Goal: Information Seeking & Learning: Find specific fact

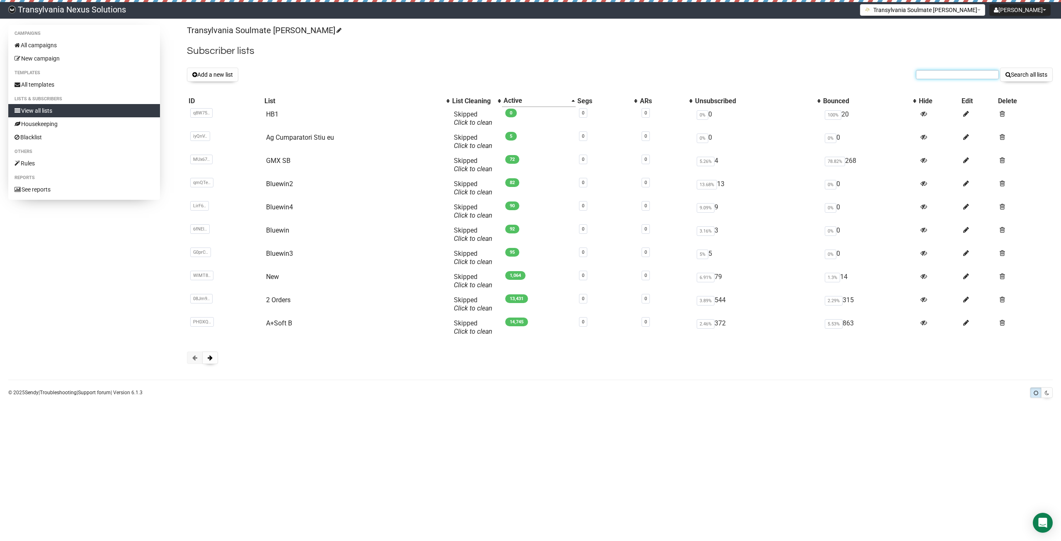
click at [935, 77] on input "text" at bounding box center [957, 74] width 83 height 9
paste input "karolin.rademacher@gmail.com"
type input "karolin.rademacher@gmail.com"
click at [1019, 74] on button "Search all lists" at bounding box center [1026, 75] width 53 height 14
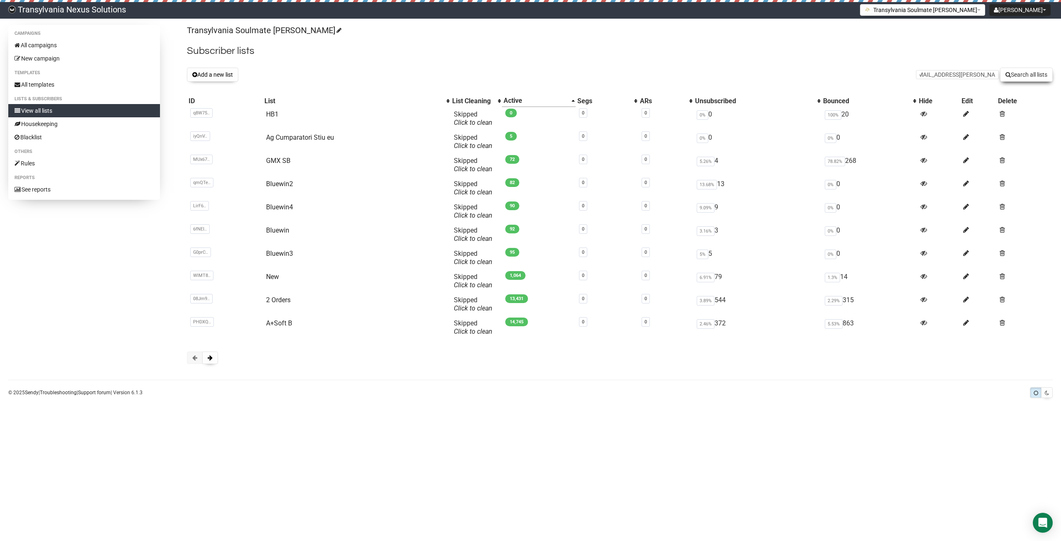
scroll to position [0, 0]
click at [1019, 74] on button "Search all lists" at bounding box center [1026, 75] width 53 height 14
